Goal: Check status: Check status

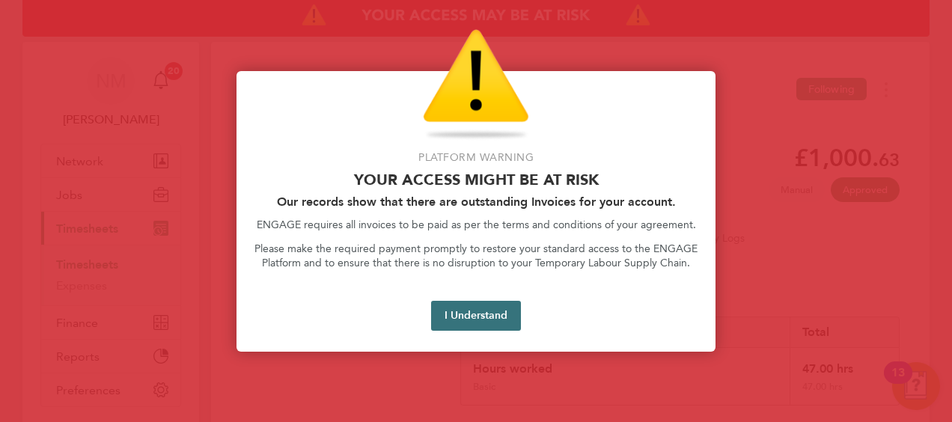
click at [475, 311] on button "I Understand" at bounding box center [476, 316] width 90 height 30
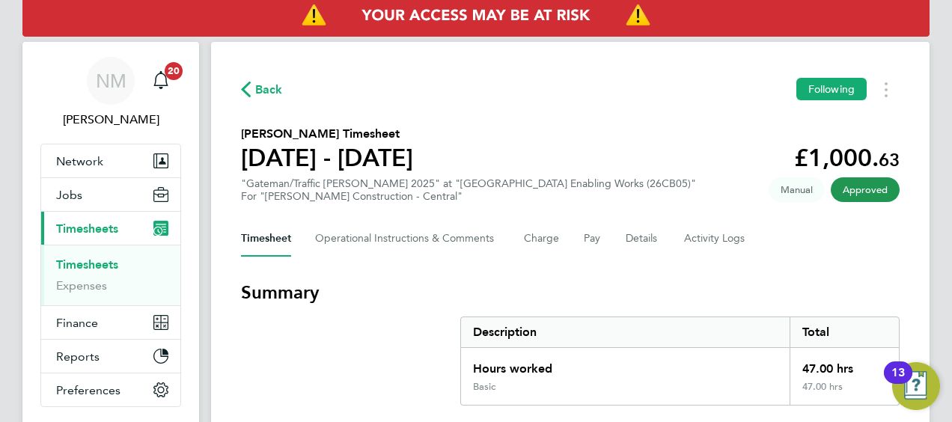
click at [263, 100] on div "Back Following" at bounding box center [570, 89] width 659 height 23
click at [263, 78] on div "Back Following" at bounding box center [570, 89] width 659 height 23
click at [262, 99] on div "Back Following" at bounding box center [570, 89] width 659 height 23
click at [271, 86] on span "Back" at bounding box center [269, 90] width 28 height 18
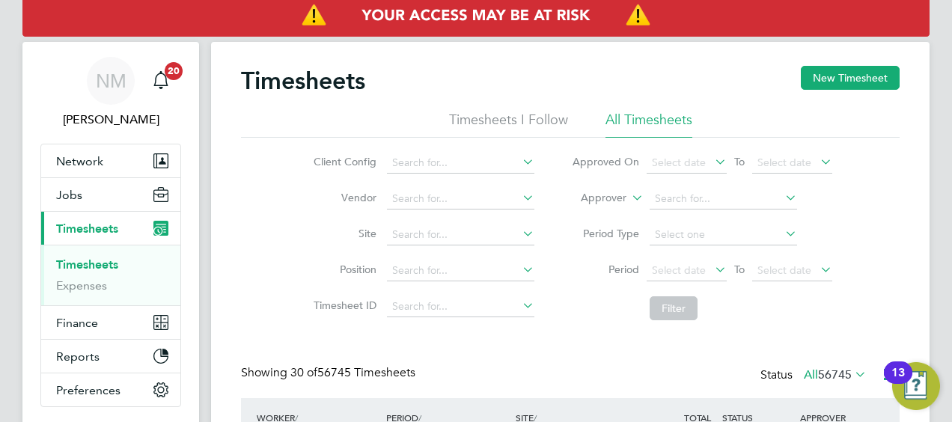
click at [599, 194] on label "Approver" at bounding box center [592, 198] width 67 height 15
click at [598, 201] on label "Approver" at bounding box center [592, 198] width 67 height 15
click at [598, 207] on li "Worker" at bounding box center [589, 215] width 73 height 19
click at [704, 205] on input at bounding box center [723, 199] width 147 height 21
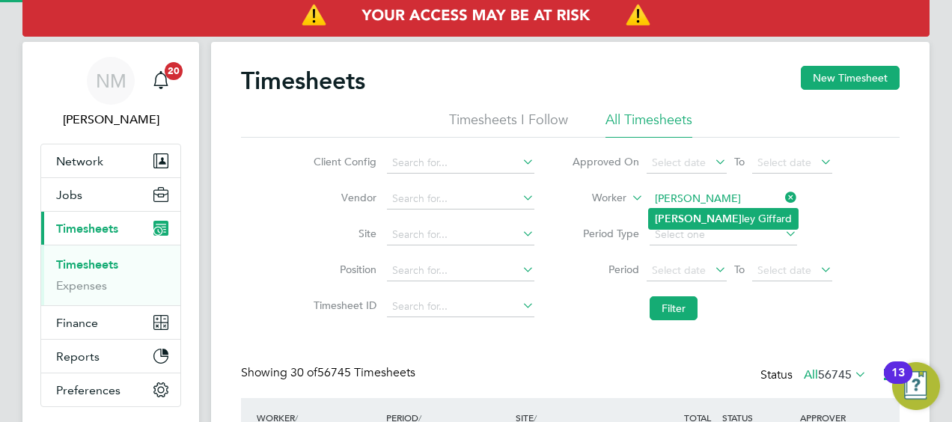
click at [707, 217] on li "Hux ley Giffard" at bounding box center [723, 219] width 149 height 20
type input "Huxley Giffard"
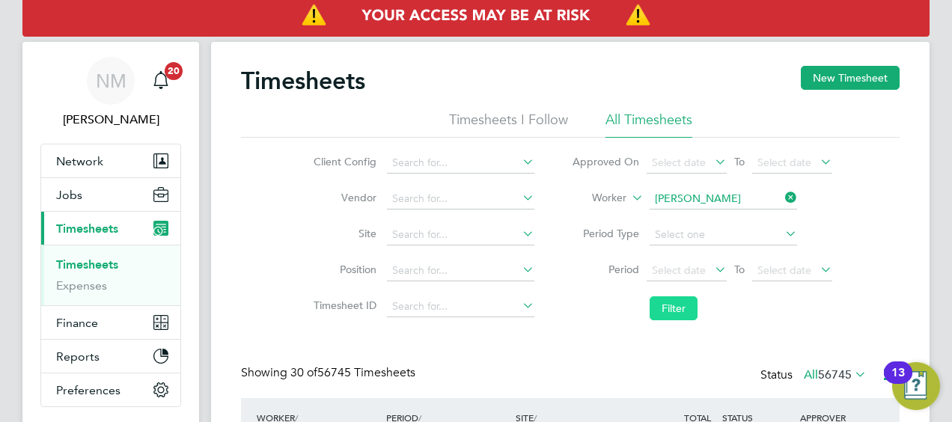
click at [668, 314] on button "Filter" at bounding box center [674, 308] width 48 height 24
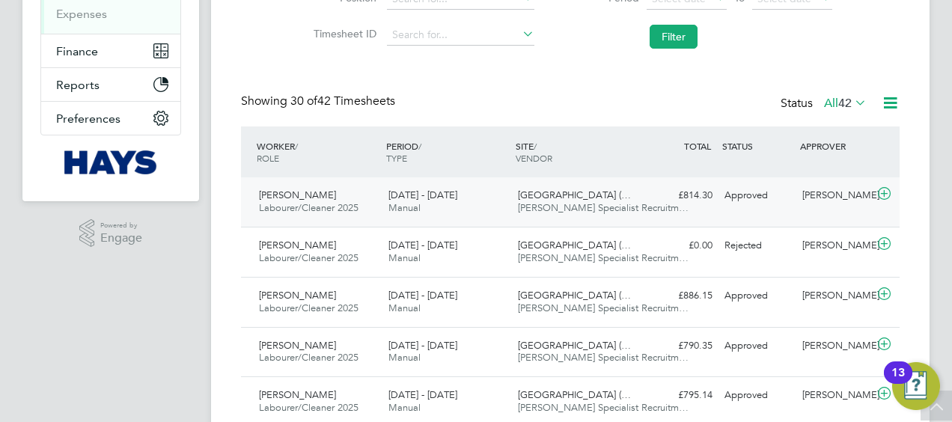
click at [886, 192] on icon at bounding box center [884, 194] width 19 height 12
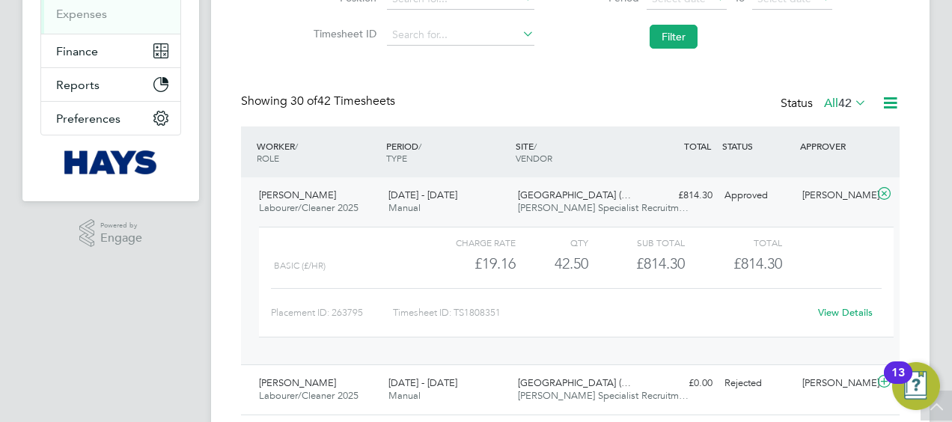
click at [831, 313] on link "View Details" at bounding box center [845, 312] width 55 height 13
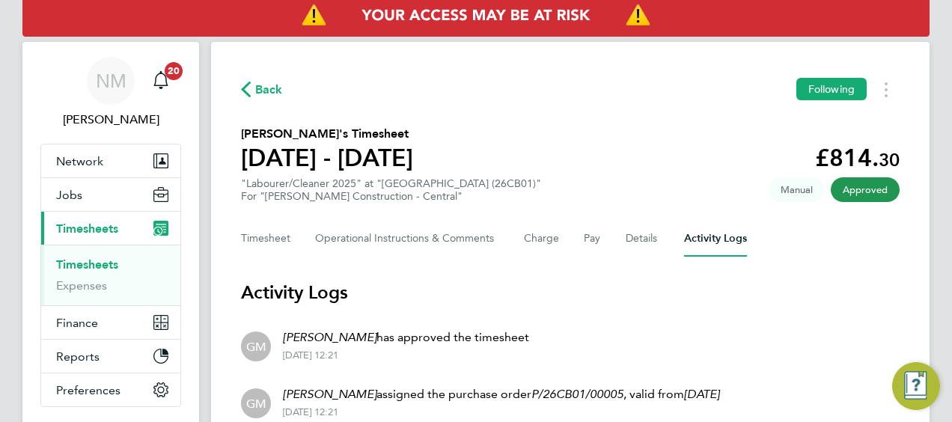
scroll to position [181, 0]
